Goal: Task Accomplishment & Management: Use online tool/utility

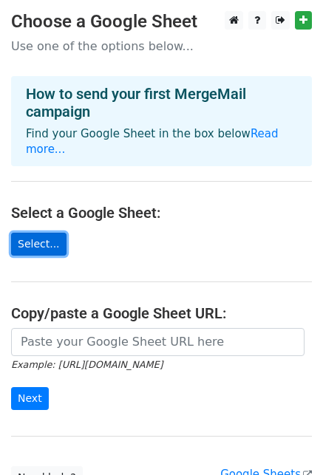
click at [33, 233] on link "Select..." at bounding box center [38, 244] width 55 height 23
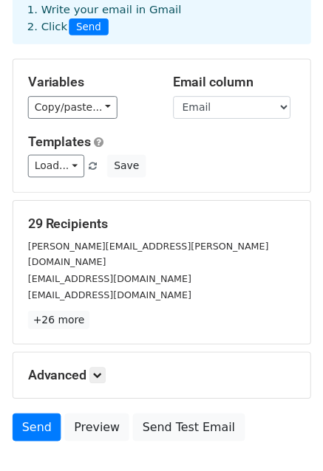
scroll to position [88, 0]
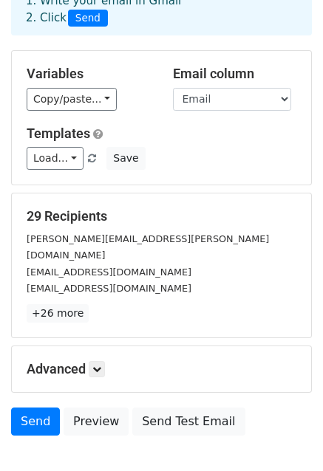
click at [163, 245] on div "[PERSON_NAME][EMAIL_ADDRESS][PERSON_NAME][DOMAIN_NAME]" at bounding box center [162, 247] width 292 height 33
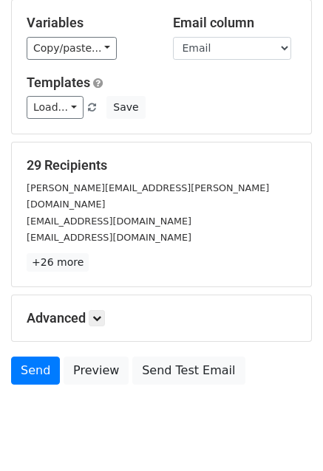
scroll to position [139, 0]
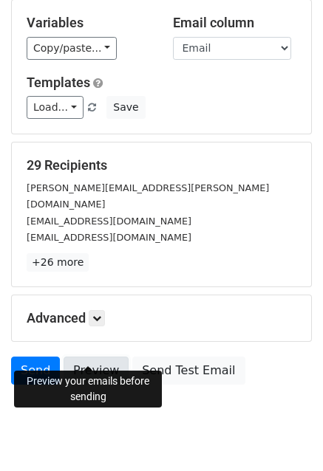
click at [86, 357] on link "Preview" at bounding box center [96, 371] width 65 height 28
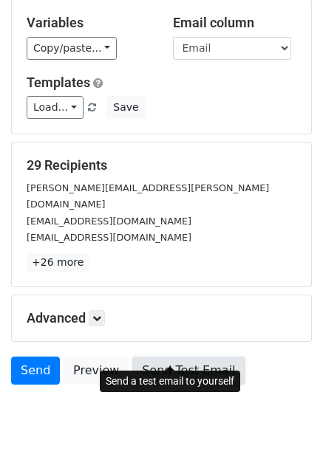
drag, startPoint x: 172, startPoint y: 355, endPoint x: 191, endPoint y: 355, distance: 19.2
click at [191, 357] on link "Send Test Email" at bounding box center [188, 371] width 112 height 28
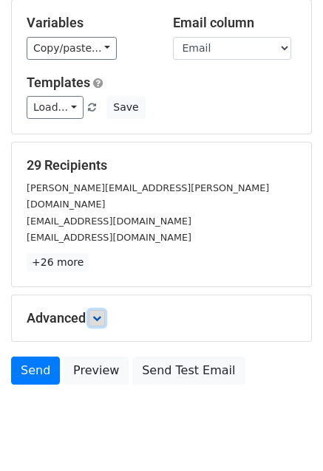
click at [98, 314] on icon at bounding box center [96, 318] width 9 height 9
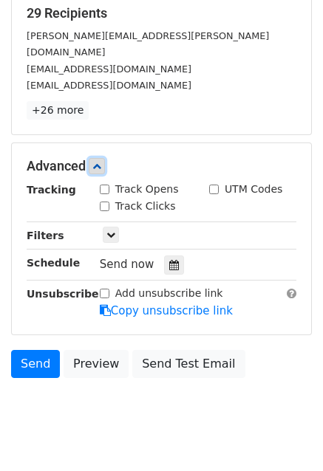
scroll to position [293, 0]
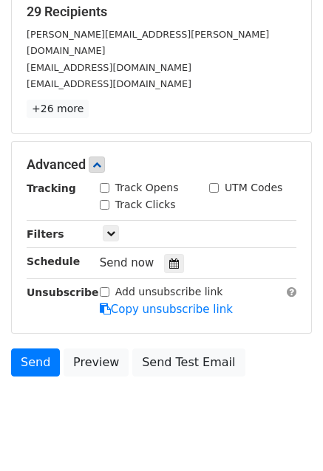
click at [103, 183] on input "Track Opens" at bounding box center [105, 188] width 10 height 10
checkbox input "true"
click at [106, 200] on input "Track Clicks" at bounding box center [105, 205] width 10 height 10
checkbox input "true"
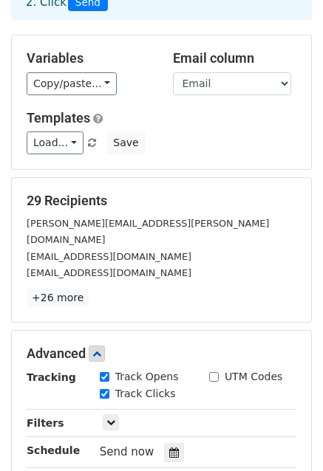
scroll to position [103, 0]
click at [65, 141] on link "Load..." at bounding box center [55, 143] width 57 height 23
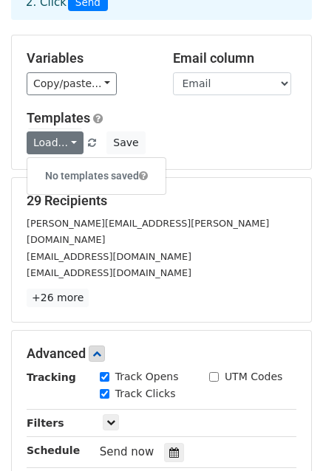
drag, startPoint x: 65, startPoint y: 141, endPoint x: 197, endPoint y: 115, distance: 134.8
click at [197, 115] on h5 "Templates" at bounding box center [162, 118] width 270 height 16
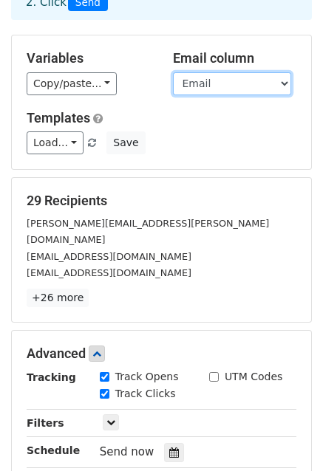
click at [218, 77] on select "Email" at bounding box center [232, 83] width 118 height 23
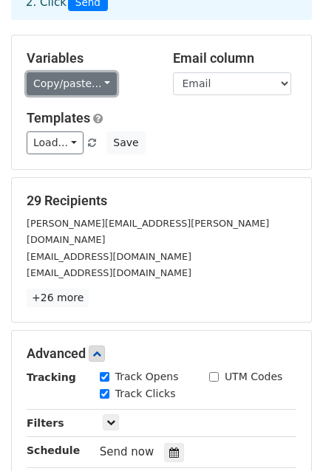
click at [104, 81] on link "Copy/paste..." at bounding box center [72, 83] width 90 height 23
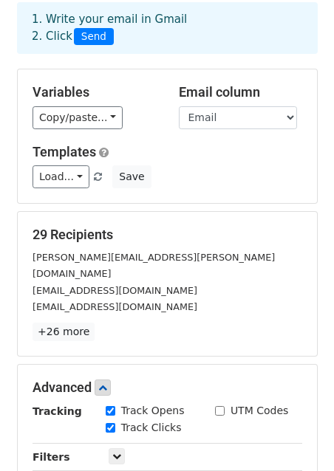
scroll to position [83, 0]
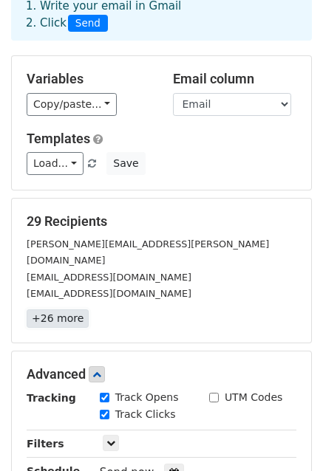
click at [52, 310] on link "+26 more" at bounding box center [58, 319] width 62 height 18
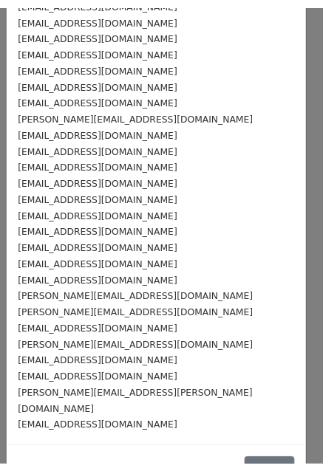
scroll to position [143, 0]
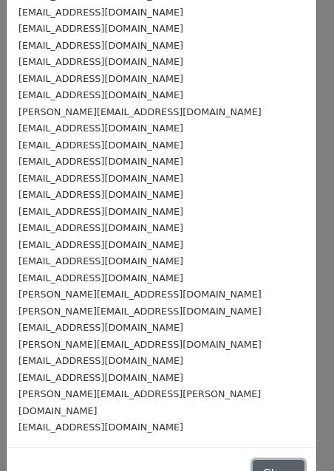
click at [253, 460] on button "Close" at bounding box center [279, 474] width 52 height 28
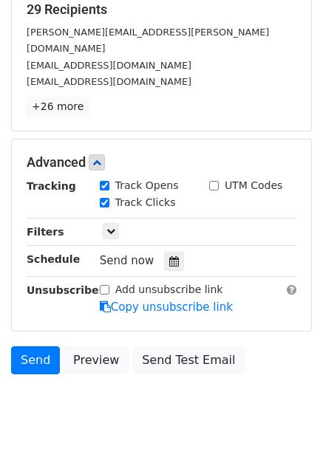
scroll to position [303, 0]
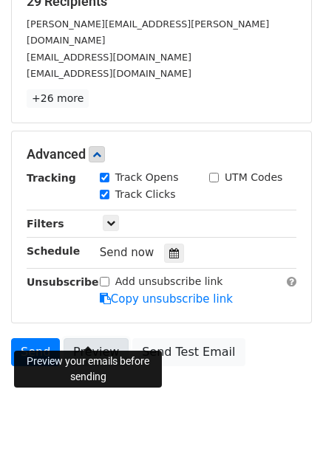
click at [89, 338] on link "Preview" at bounding box center [96, 352] width 65 height 28
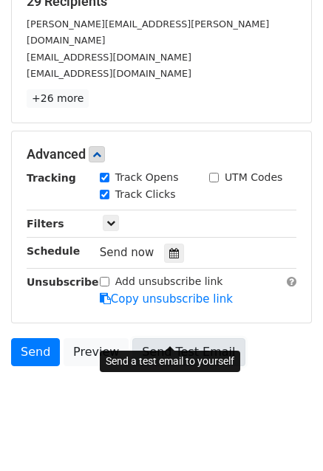
drag, startPoint x: 155, startPoint y: 336, endPoint x: 161, endPoint y: 329, distance: 8.9
click at [161, 338] on link "Send Test Email" at bounding box center [188, 352] width 112 height 28
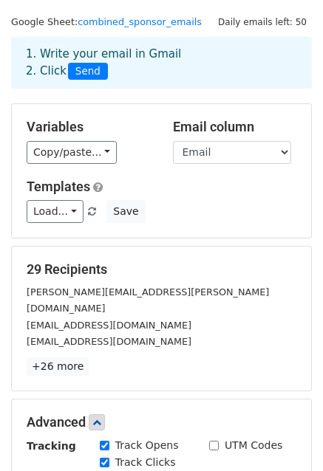
scroll to position [0, 0]
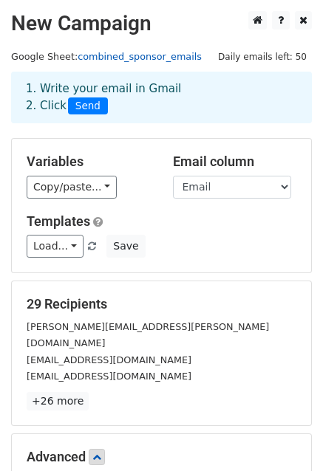
click at [125, 57] on link "combined_sponsor_emails" at bounding box center [140, 56] width 124 height 11
click at [146, 55] on link "combined_sponsor_emails" at bounding box center [140, 56] width 124 height 11
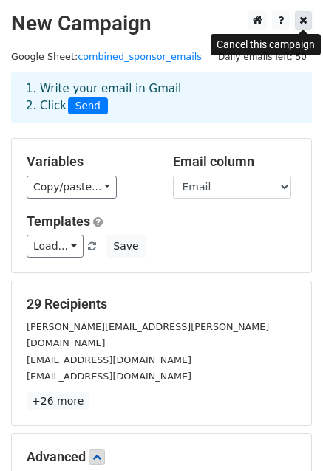
click at [303, 21] on icon at bounding box center [303, 20] width 8 height 10
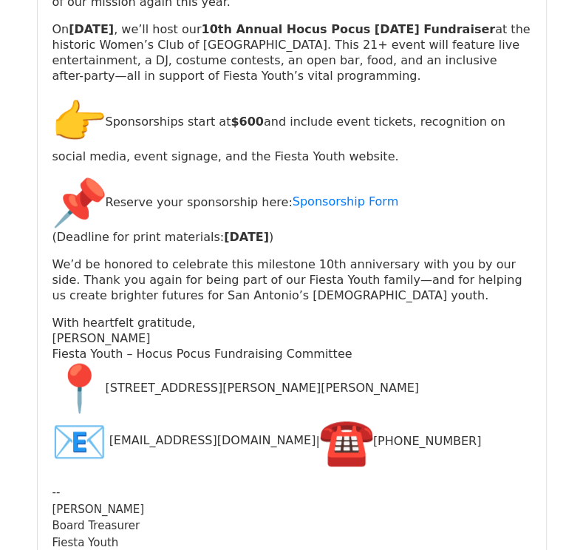
scroll to position [435, 0]
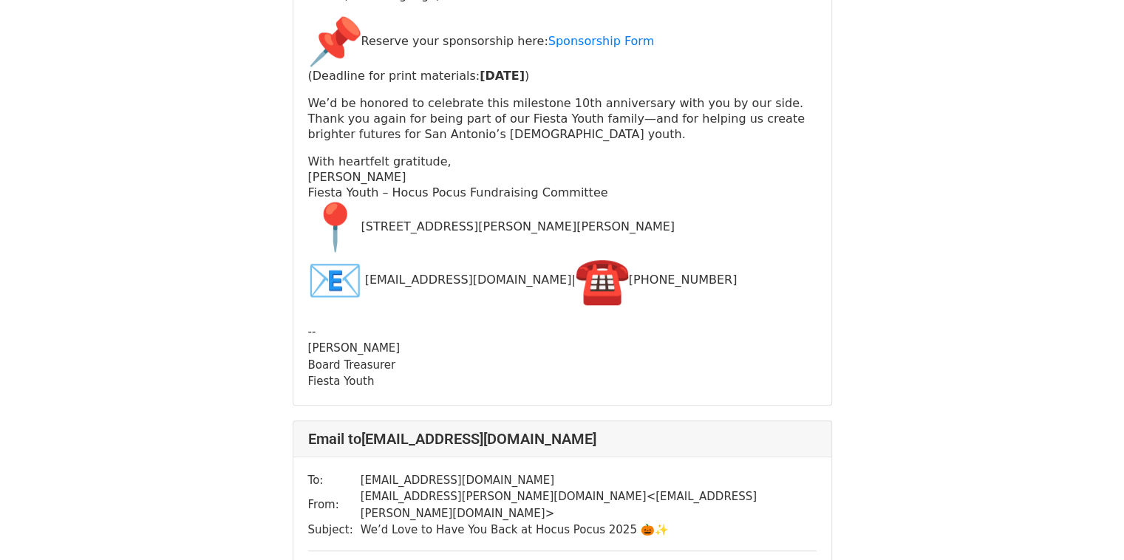
scroll to position [6665, 0]
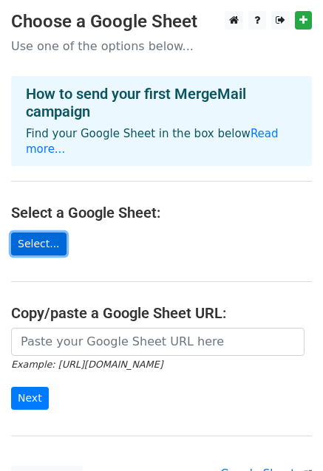
click at [43, 233] on link "Select..." at bounding box center [38, 244] width 55 height 23
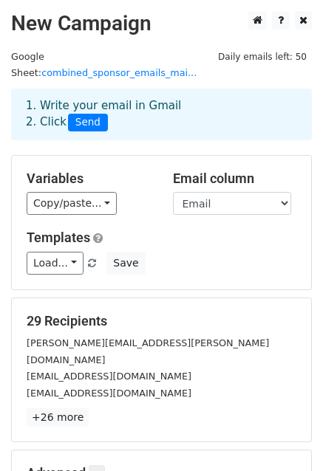
click at [290, 188] on div "Email column Email FirstName" at bounding box center [235, 193] width 146 height 45
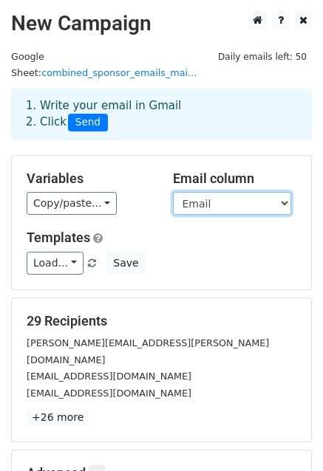
click at [281, 192] on select "Email FirstName" at bounding box center [232, 203] width 118 height 23
click at [173, 192] on select "Email FirstName" at bounding box center [232, 203] width 118 height 23
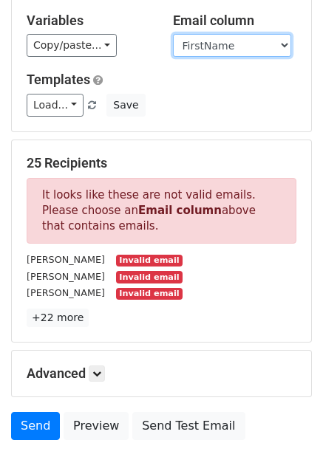
scroll to position [159, 0]
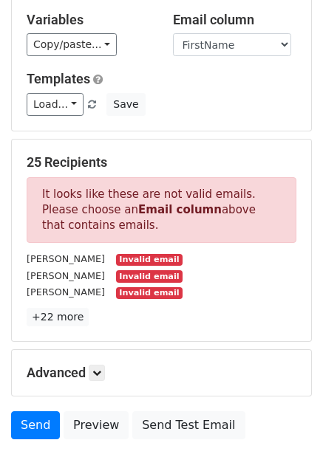
click at [279, 41] on div "Variables Copy/paste... {{Email}} {{FirstName}} Email column Email FirstName Te…" at bounding box center [161, 64] width 299 height 134
click at [281, 33] on select "Email FirstName" at bounding box center [232, 44] width 118 height 23
select select "Email"
click at [173, 33] on select "Email FirstName" at bounding box center [232, 44] width 118 height 23
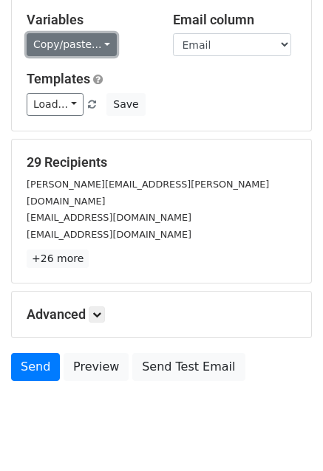
click at [103, 33] on link "Copy/paste..." at bounding box center [72, 44] width 90 height 23
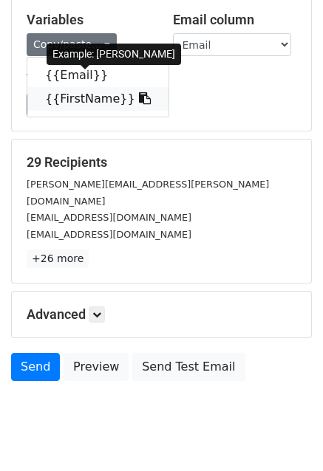
click at [91, 88] on link "{{FirstName}}" at bounding box center [97, 99] width 141 height 24
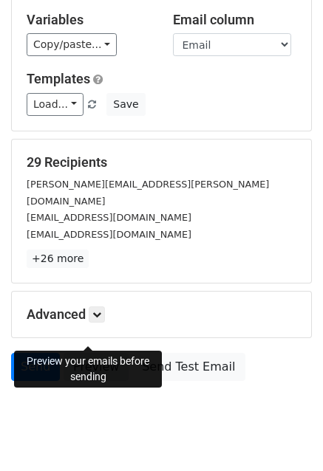
click at [88, 353] on link "Preview" at bounding box center [96, 367] width 65 height 28
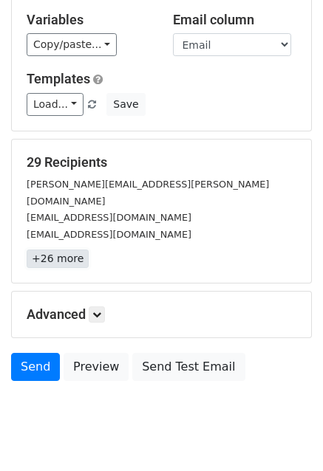
click at [39, 250] on link "+26 more" at bounding box center [58, 259] width 62 height 18
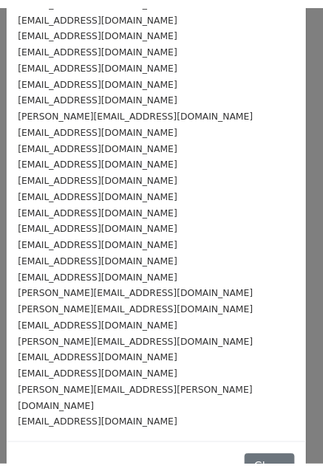
scroll to position [143, 0]
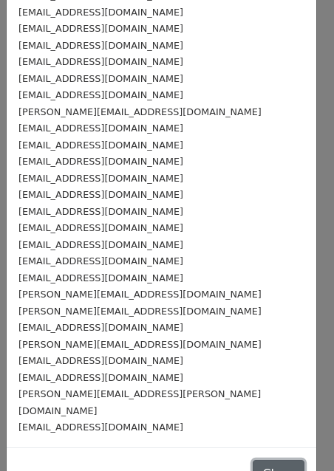
click at [256, 460] on button "Close" at bounding box center [279, 474] width 52 height 28
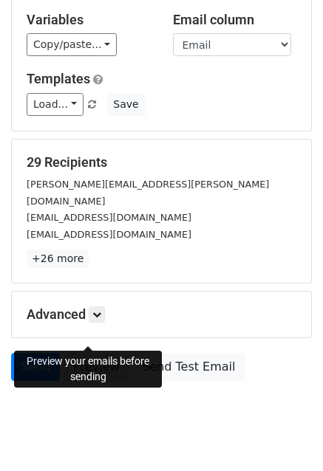
click at [95, 353] on link "Preview" at bounding box center [96, 367] width 65 height 28
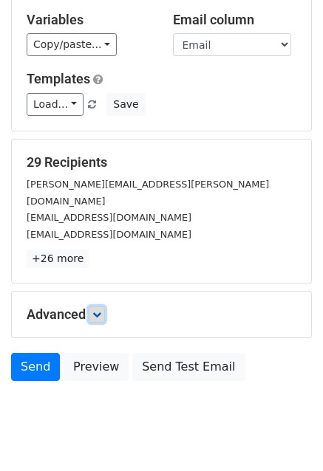
click at [104, 307] on link at bounding box center [97, 315] width 16 height 16
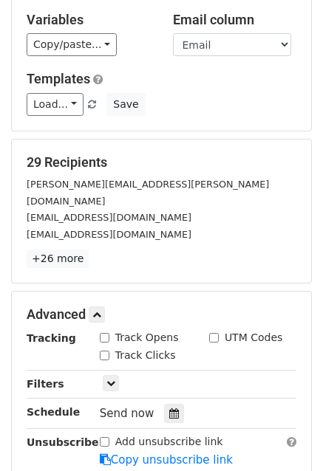
click at [106, 333] on input "Track Opens" at bounding box center [105, 338] width 10 height 10
checkbox input "true"
click at [103, 351] on input "Track Clicks" at bounding box center [105, 356] width 10 height 10
checkbox input "true"
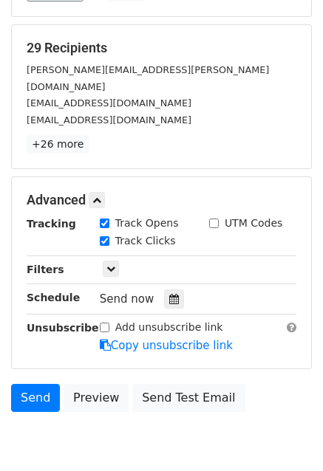
scroll to position [303, 0]
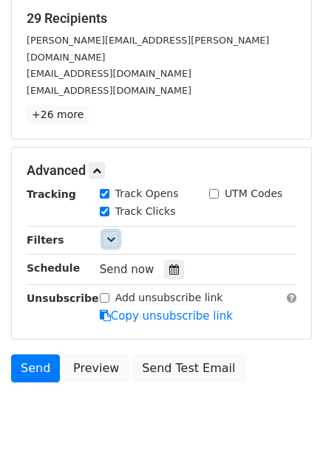
click at [109, 231] on link at bounding box center [111, 239] width 16 height 16
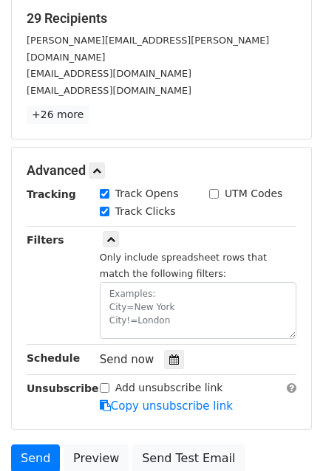
click at [214, 189] on input "UTM Codes" at bounding box center [214, 194] width 10 height 10
checkbox input "true"
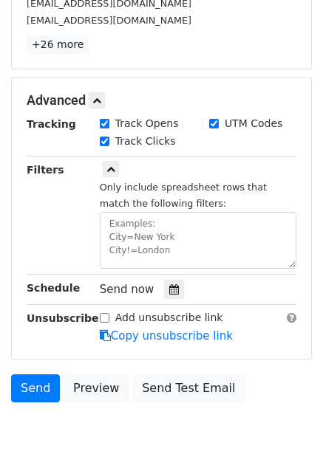
scroll to position [393, 0]
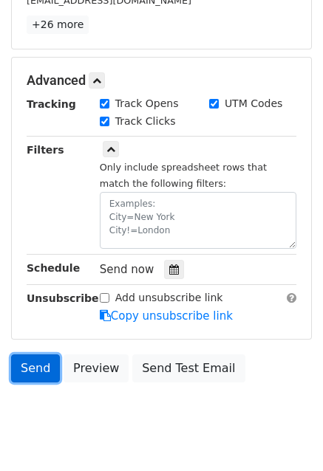
click at [30, 355] on link "Send" at bounding box center [35, 369] width 49 height 28
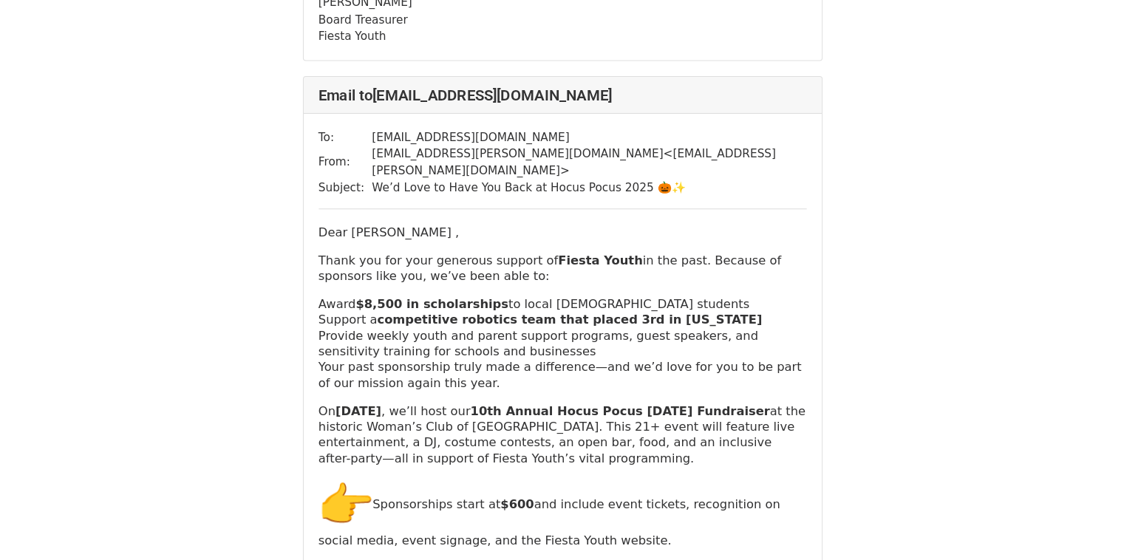
scroll to position [10618, 0]
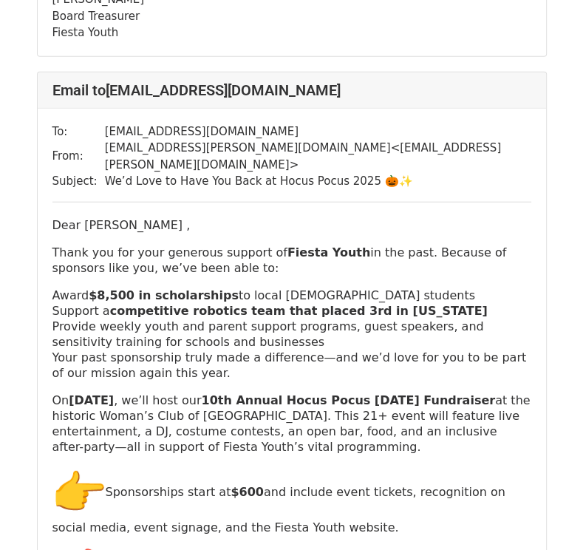
click at [249, 392] on p "On Saturday, October 18, 2025 , we’ll host our 10th Annual Hocus Pocus Hallowee…" at bounding box center [291, 423] width 479 height 62
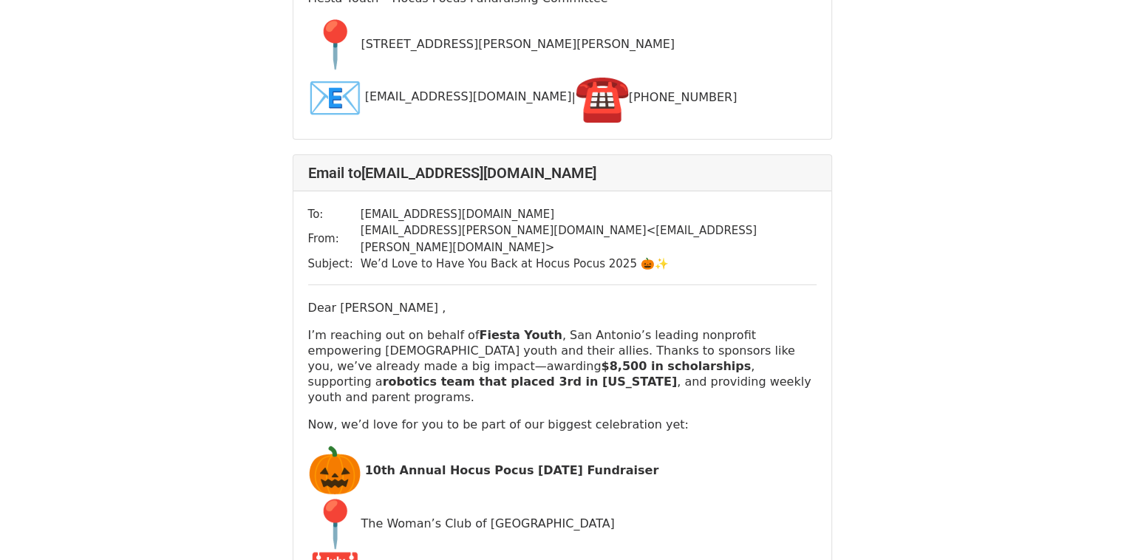
scroll to position [16973, 0]
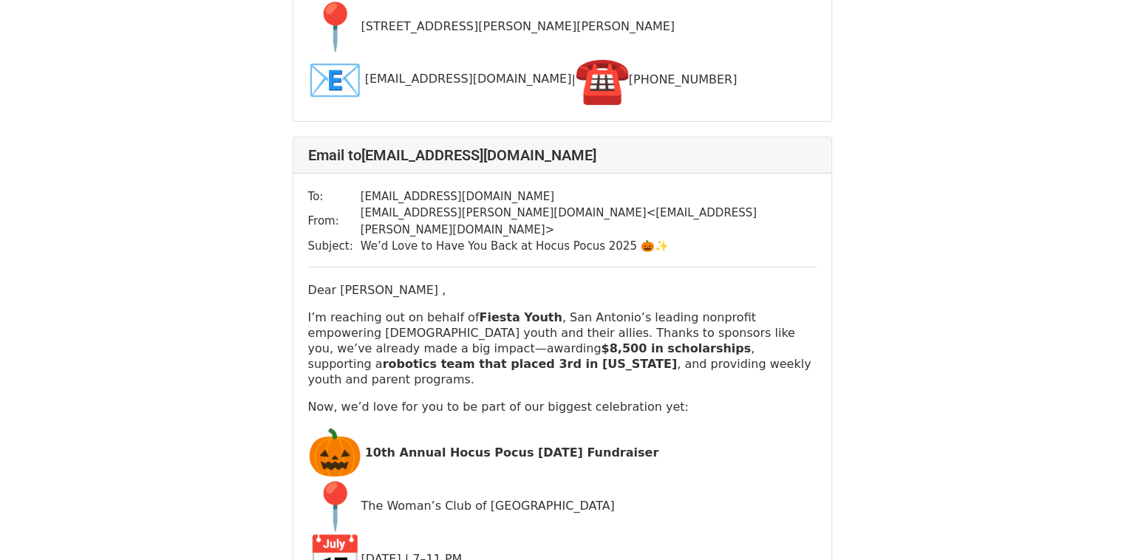
drag, startPoint x: 1126, startPoint y: 285, endPoint x: 1059, endPoint y: 420, distance: 150.4
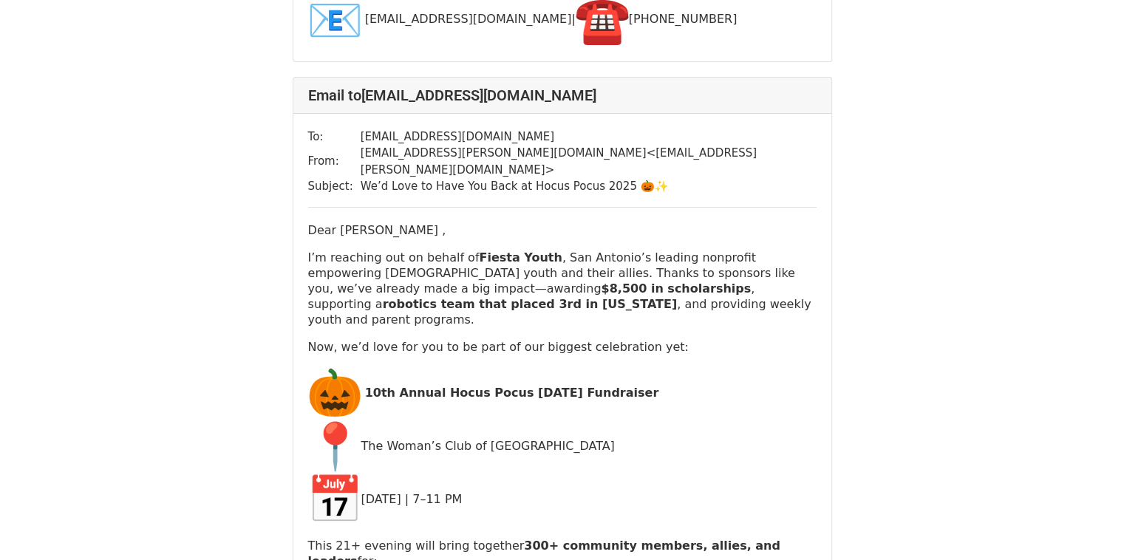
scroll to position [27948, 0]
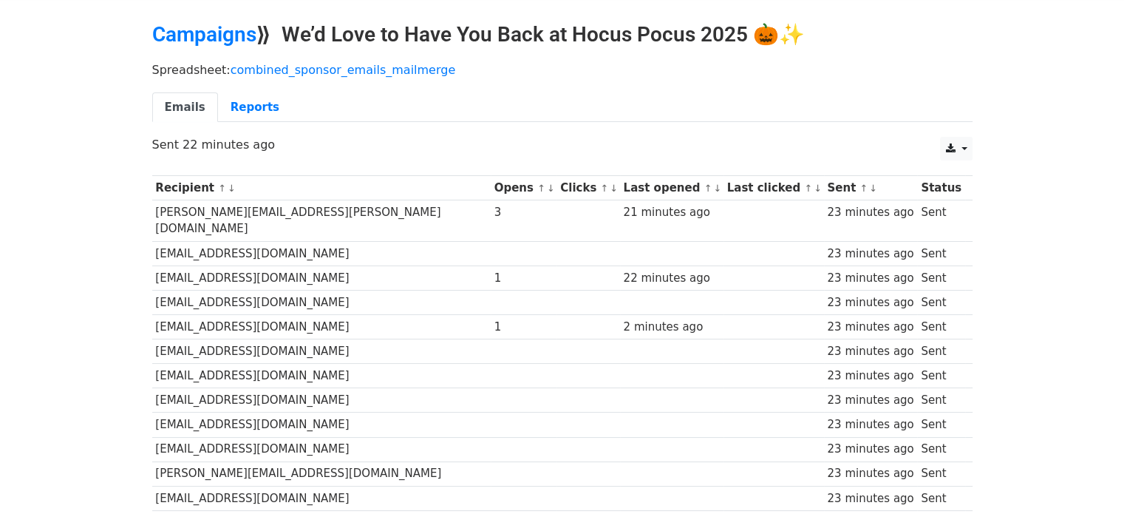
scroll to position [41, 0]
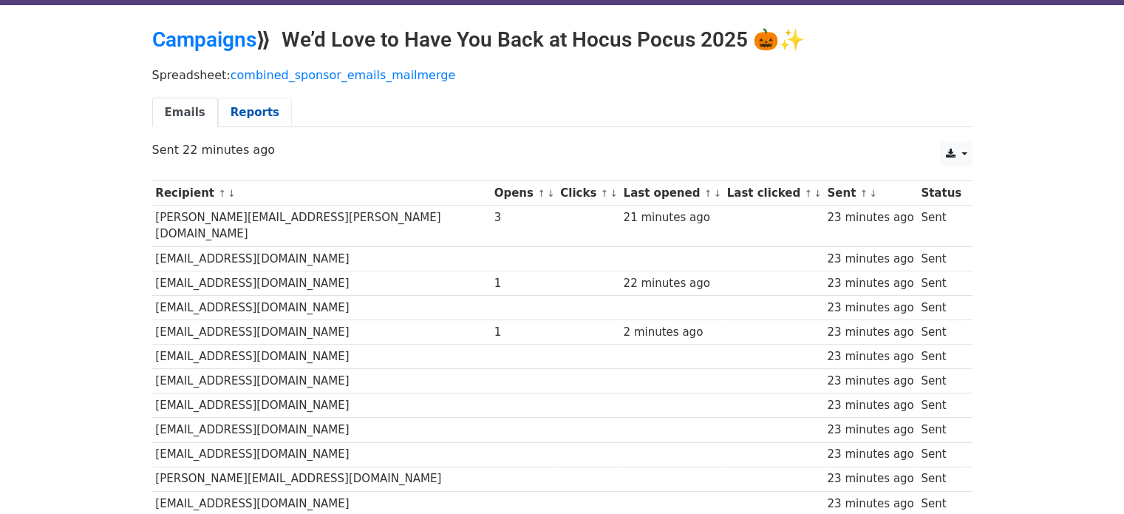
click at [248, 113] on link "Reports" at bounding box center [255, 113] width 74 height 30
